Goal: Task Accomplishment & Management: Manage account settings

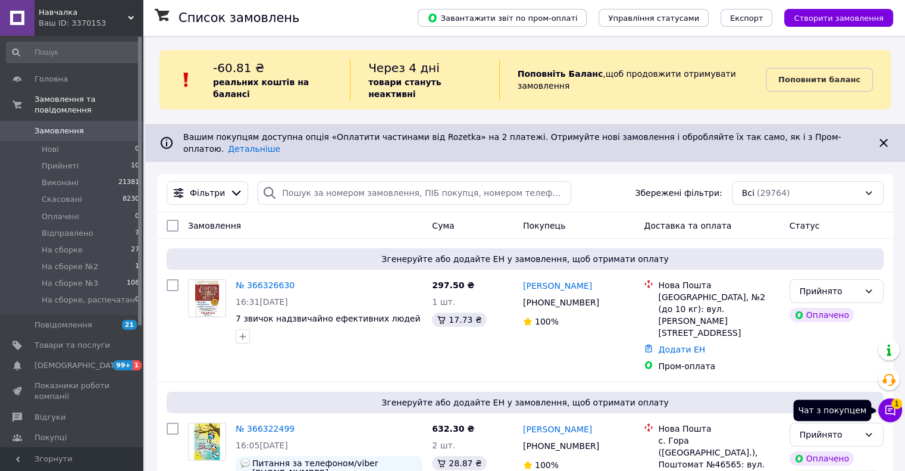
click at [896, 411] on button "Чат з покупцем 1" at bounding box center [890, 410] width 24 height 24
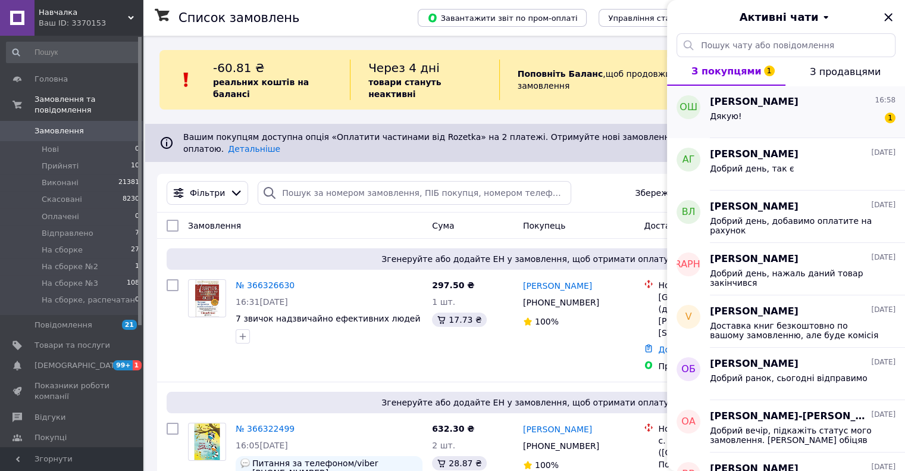
click at [752, 104] on span "[PERSON_NAME]" at bounding box center [754, 102] width 89 height 14
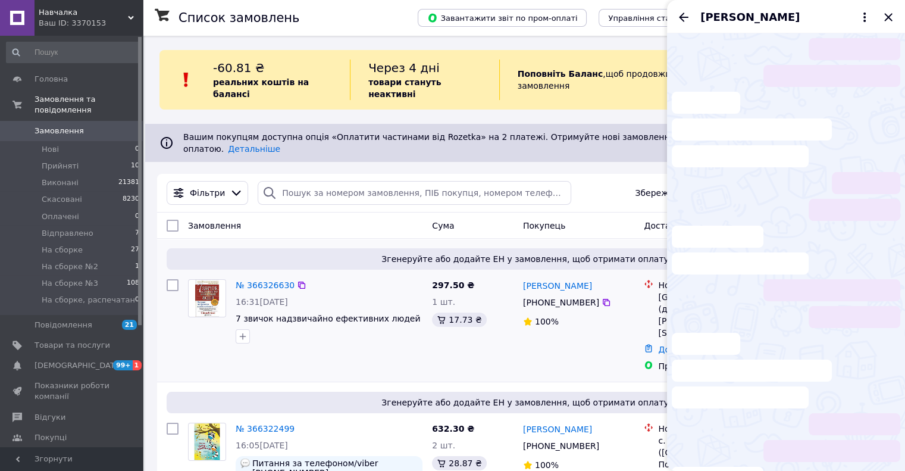
scroll to position [126, 0]
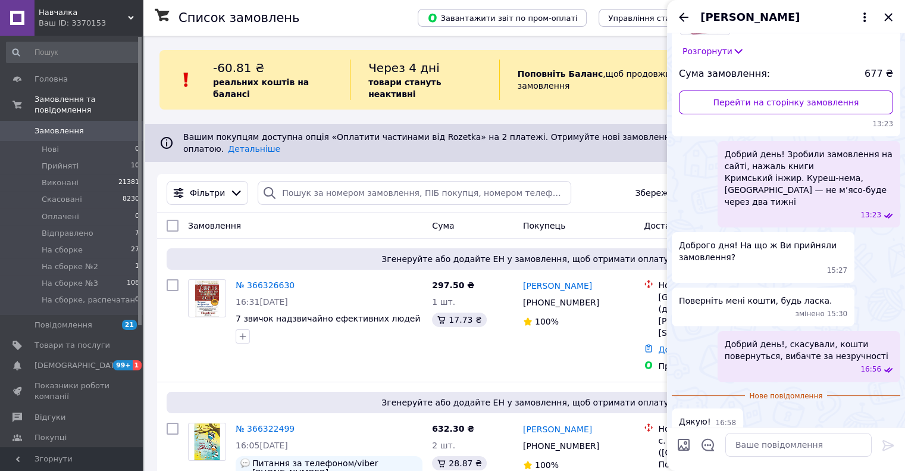
click at [687, 9] on div "[PERSON_NAME]" at bounding box center [786, 16] width 238 height 33
click at [686, 11] on icon "Назад" at bounding box center [684, 17] width 14 height 14
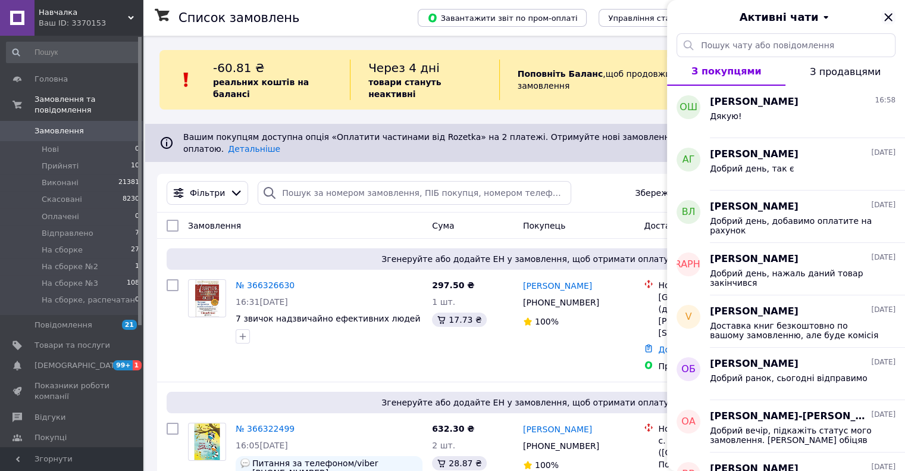
click at [890, 20] on icon "Закрити" at bounding box center [888, 17] width 14 height 14
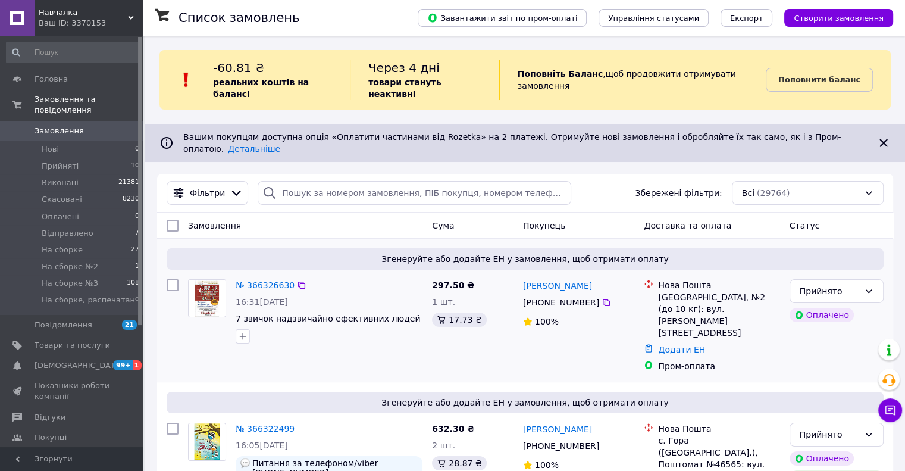
click at [346, 253] on span "Згенеруйте або додайте ЕН у замовлення, щоб отримати оплату" at bounding box center [525, 259] width 708 height 12
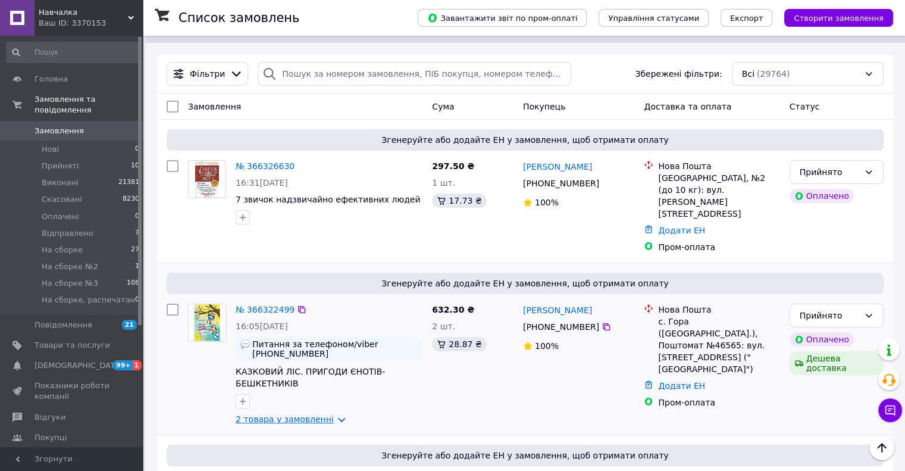
click at [283, 414] on link "2 товара у замовленні" at bounding box center [285, 419] width 98 height 10
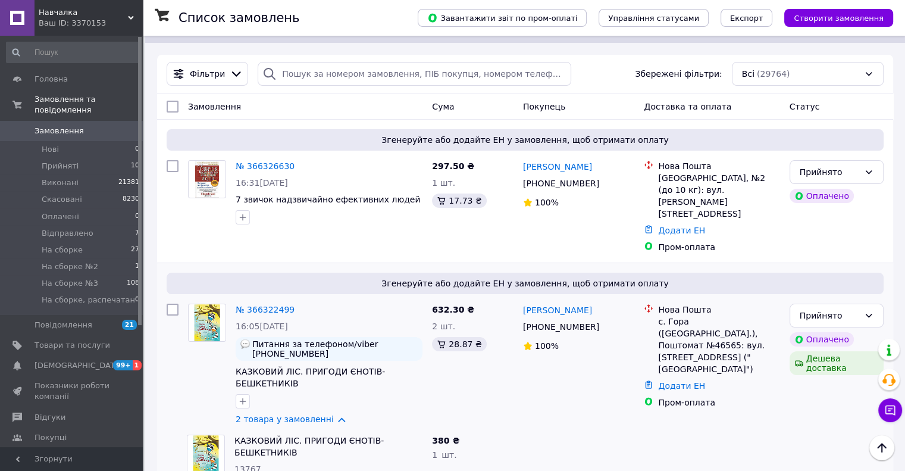
scroll to position [298, 0]
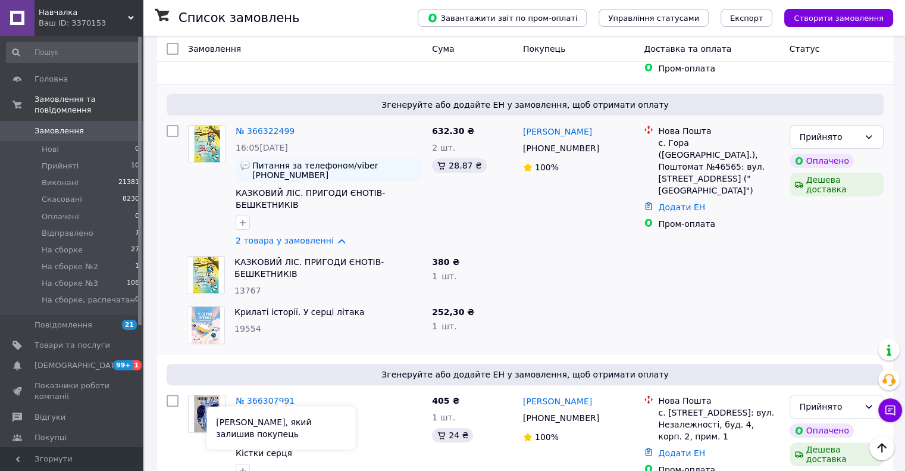
click at [247, 434] on span "[PERSON_NAME], який залишив покупець" at bounding box center [263, 427] width 95 height 21
click at [248, 464] on button "button" at bounding box center [243, 471] width 14 height 14
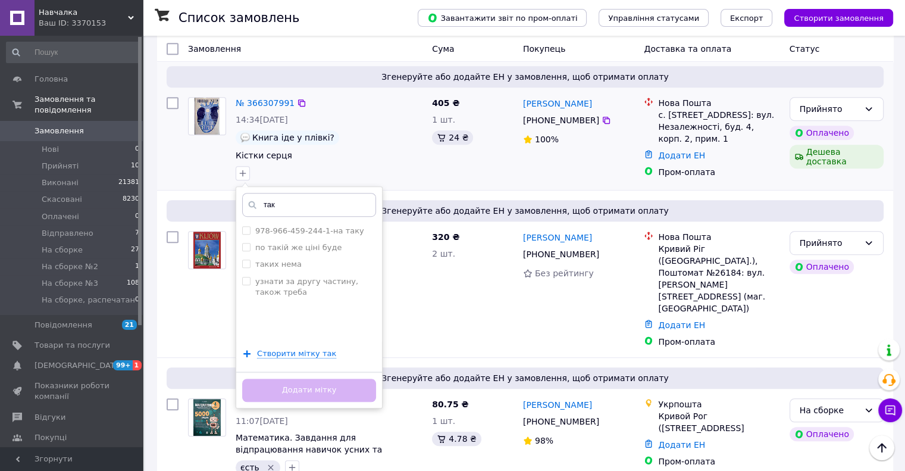
type input "так"
click at [371, 149] on span "Кістки серця" at bounding box center [329, 155] width 187 height 12
